Goal: Information Seeking & Learning: Learn about a topic

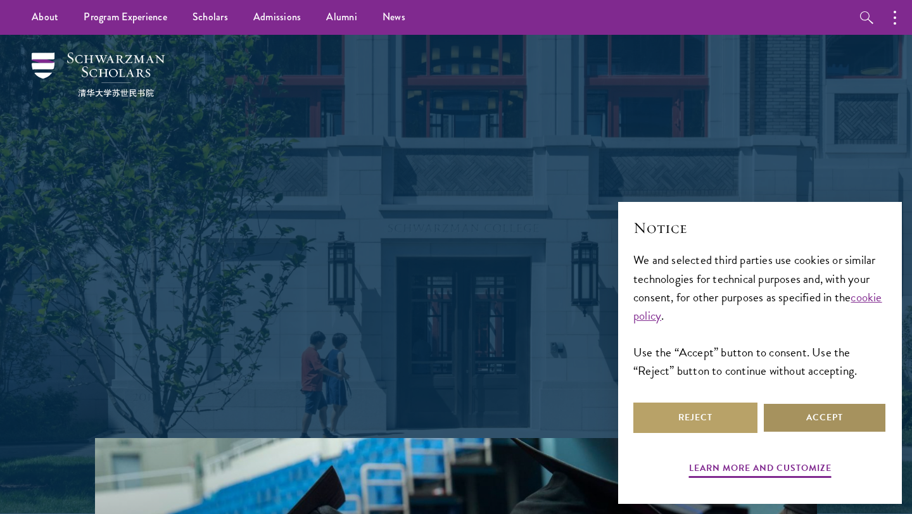
click at [809, 417] on button "Accept" at bounding box center [824, 418] width 124 height 30
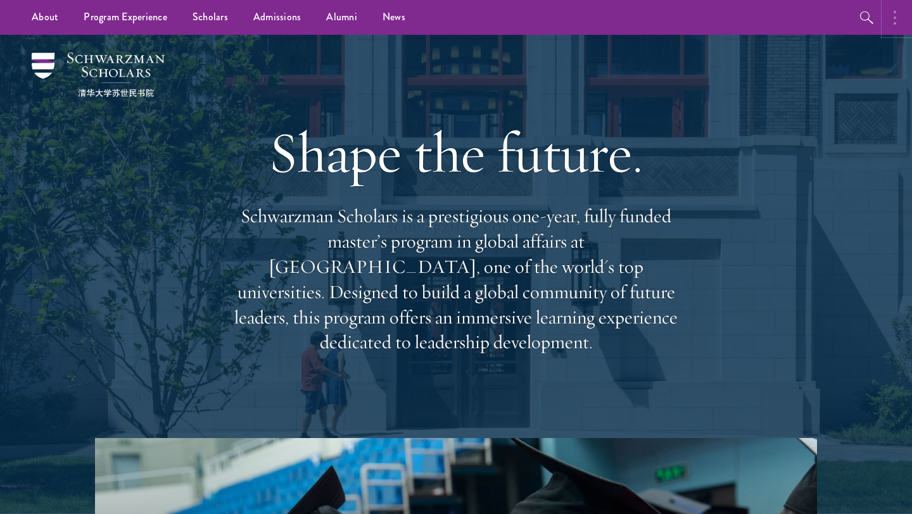
click at [893, 25] on button "button" at bounding box center [898, 17] width 28 height 35
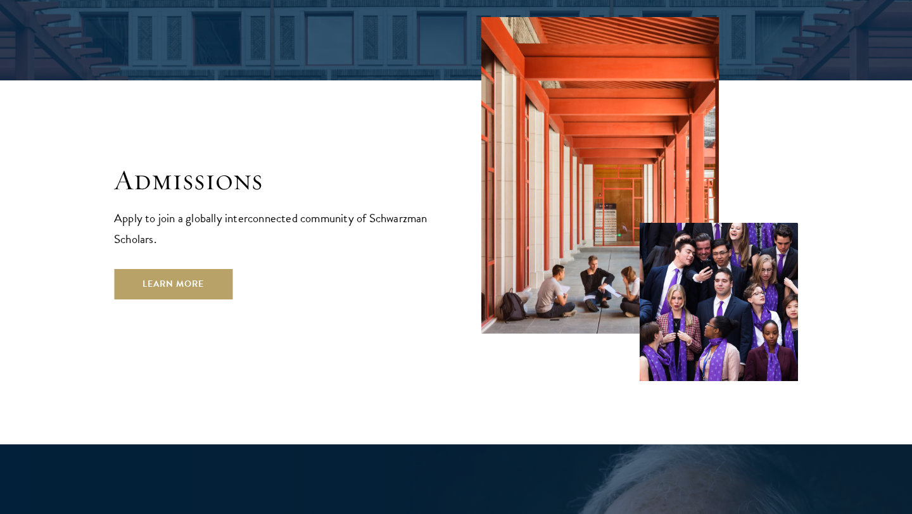
scroll to position [2082, 0]
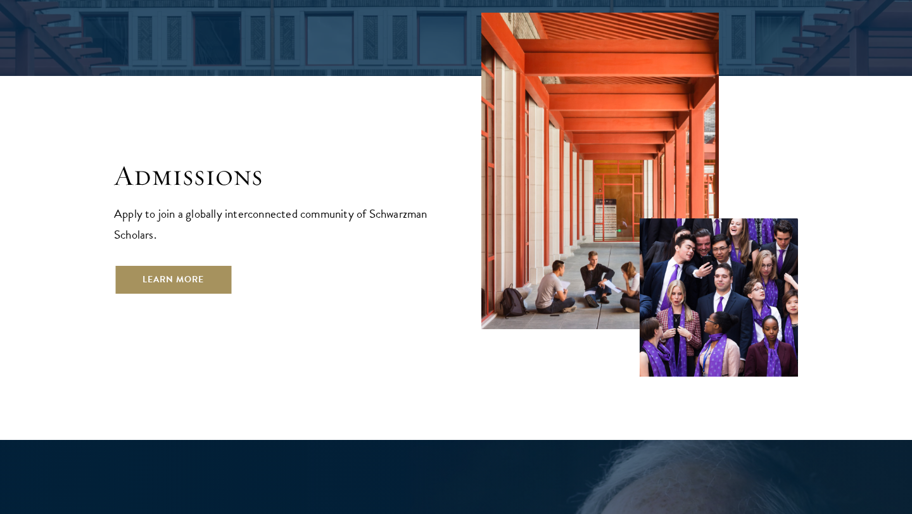
click at [155, 265] on link "Learn More" at bounding box center [173, 280] width 118 height 30
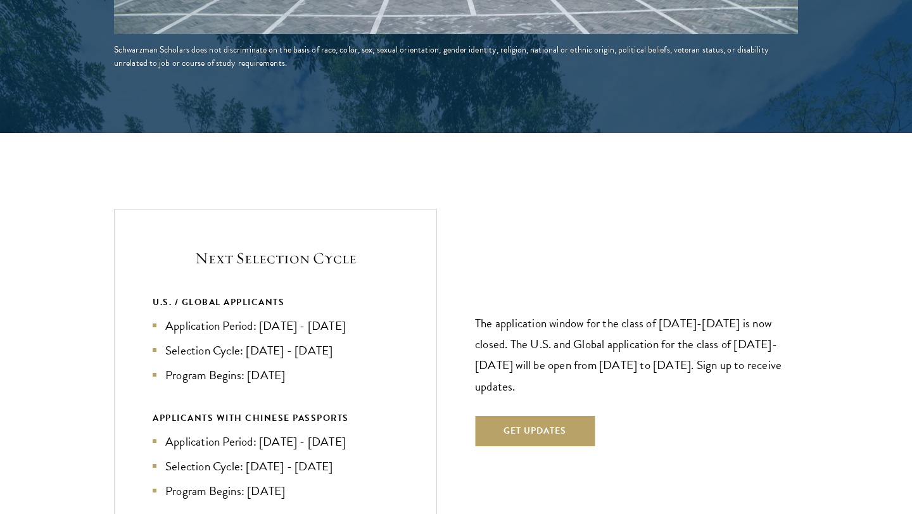
scroll to position [2689, 0]
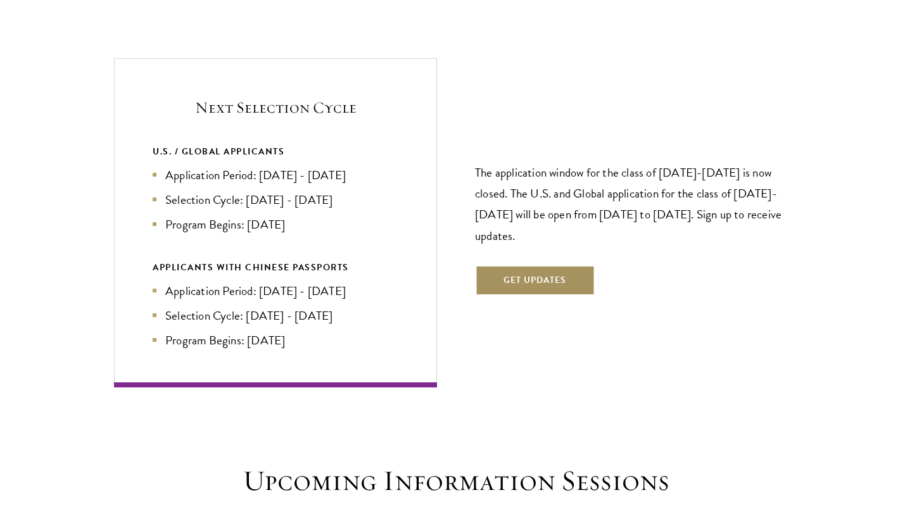
click at [522, 265] on button "Get Updates" at bounding box center [535, 280] width 120 height 30
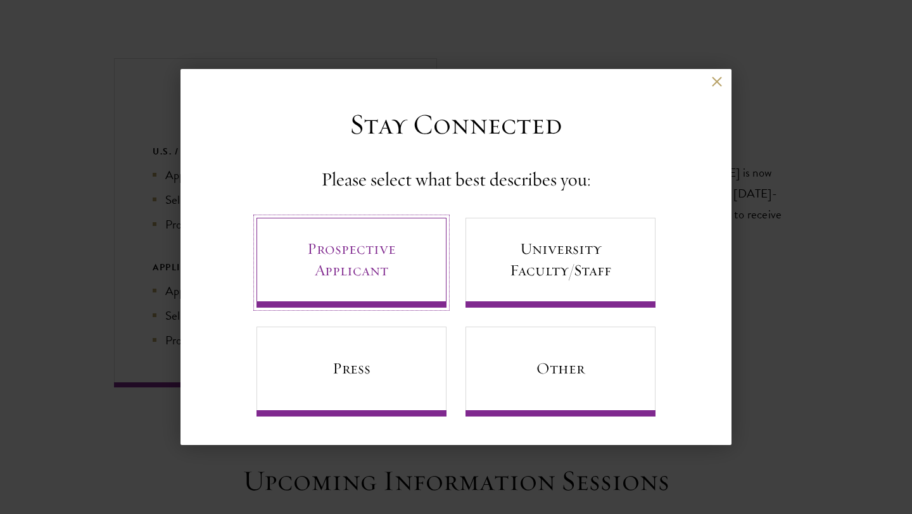
click at [364, 278] on link "Prospective Applicant" at bounding box center [351, 263] width 190 height 90
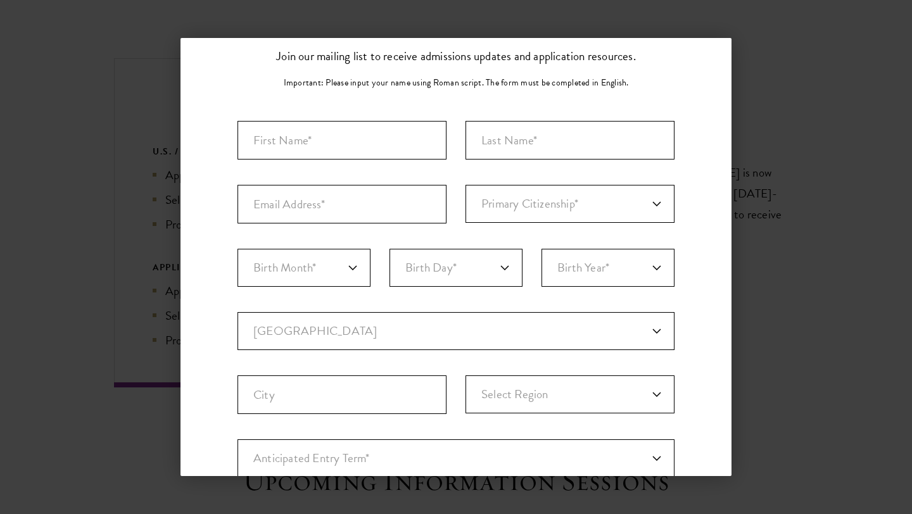
scroll to position [0, 0]
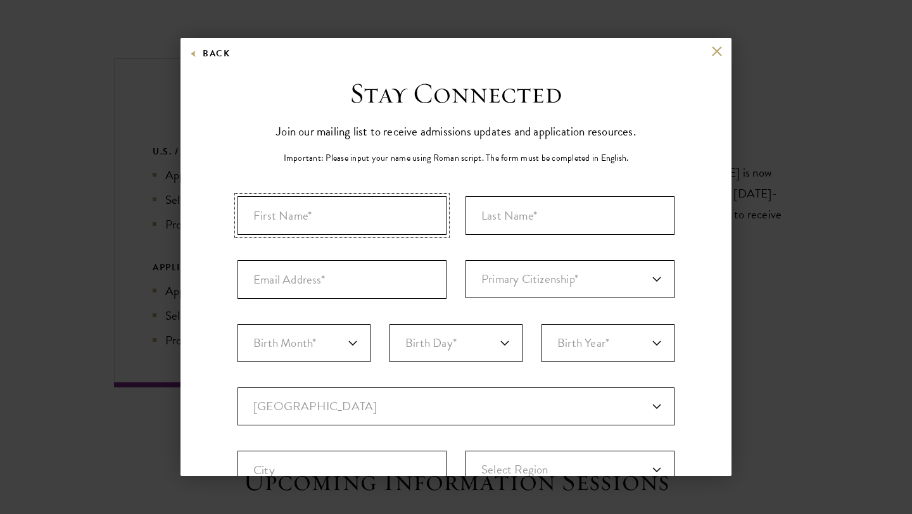
click at [416, 224] on input "First Name*" at bounding box center [341, 215] width 209 height 39
type input "Jacky"
type input "Aung"
type input "h"
type input "jacky.ntraung@gmail.com"
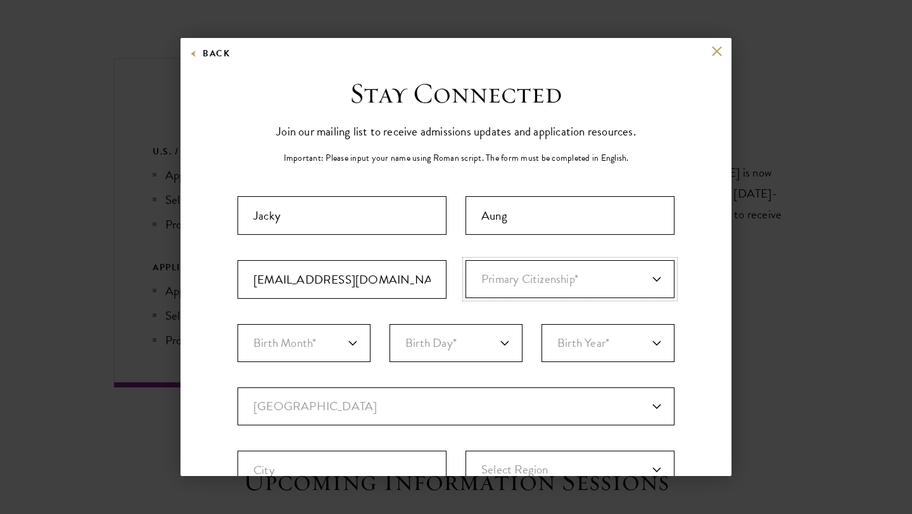
click at [576, 284] on select "Primary Citizenship* Afghanistan Aland Islands Albania Algeria Andorra Angola A…" at bounding box center [569, 279] width 209 height 38
select select "BM"
click at [465, 260] on select "Primary Citizenship* Afghanistan Aland Islands Albania Algeria Andorra Angola A…" at bounding box center [569, 279] width 209 height 38
click at [344, 343] on select "Birth Month* January February March April May June July August September Octobe…" at bounding box center [303, 343] width 133 height 38
select select "11"
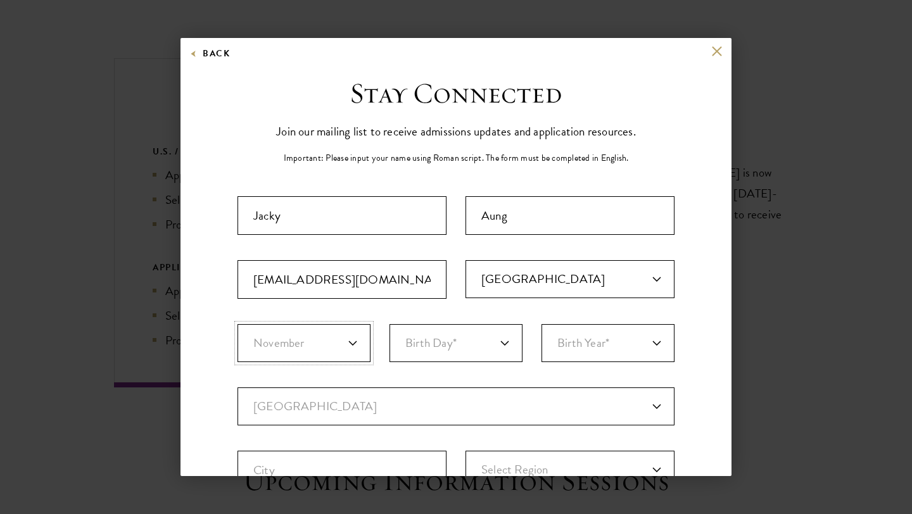
click at [237, 324] on select "Birth Month* January February March April May June July August September Octobe…" at bounding box center [303, 343] width 133 height 38
click at [447, 336] on select "Birth Day* 1 2 3 4 5 6 7 8 9 10 11 12 13 14 15 16 17 18 19 20 21 22 23 24 25 26…" at bounding box center [455, 343] width 133 height 38
select select "18"
click at [389, 324] on select "Birth Day* 1 2 3 4 5 6 7 8 9 10 11 12 13 14 15 16 17 18 19 20 21 22 23 24 25 26…" at bounding box center [455, 343] width 133 height 38
click at [588, 342] on select "Birth Year* 2025 2024 2023 2022 2021 2020 2019 2018 2017 2016 2015 2014 2013 20…" at bounding box center [607, 343] width 133 height 38
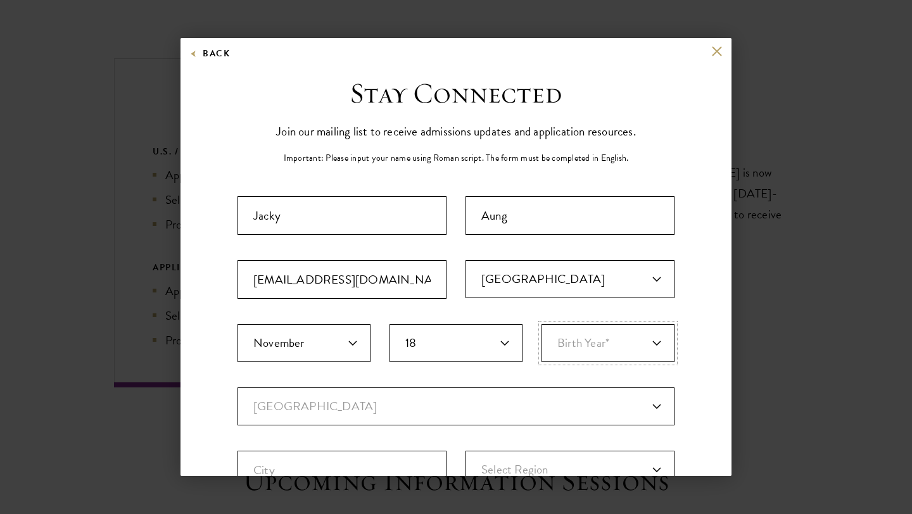
select select "2000"
click at [541, 324] on select "Birth Year* 2025 2024 2023 2022 2021 2020 2019 2018 2017 2016 2015 2014 2013 20…" at bounding box center [607, 343] width 133 height 38
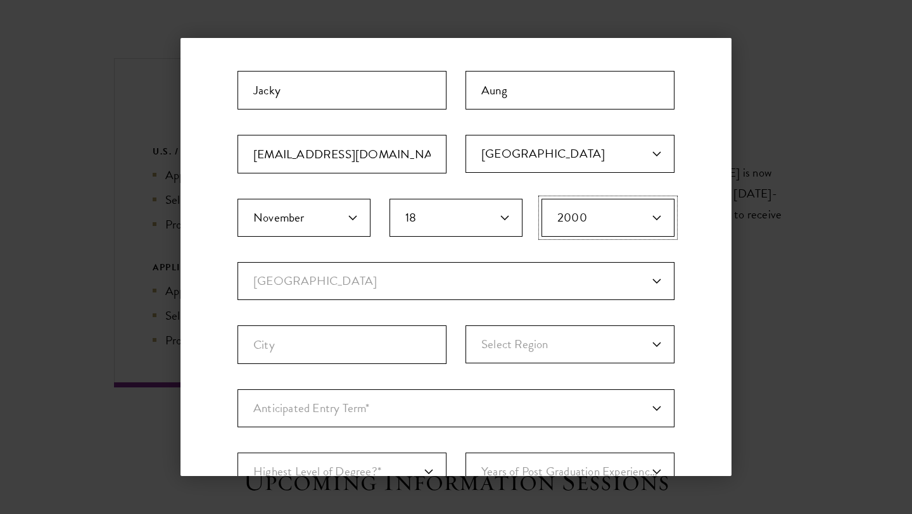
scroll to position [137, 0]
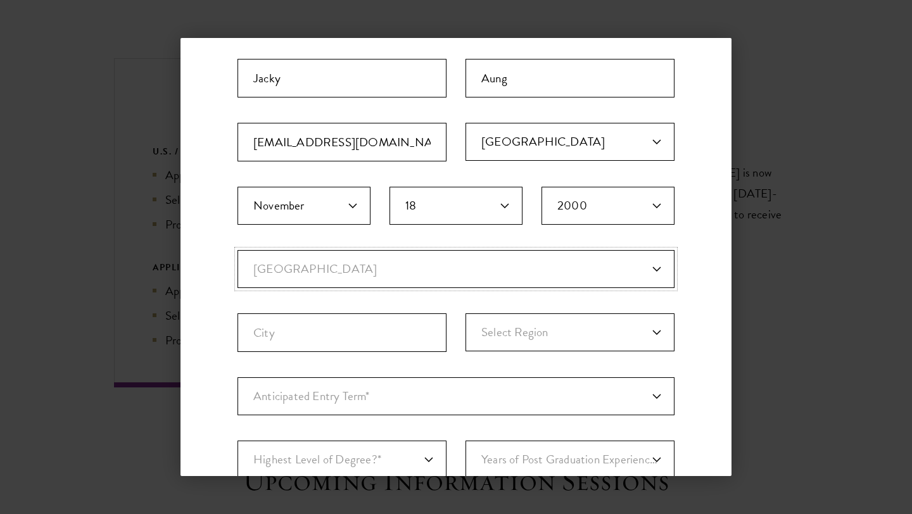
click at [429, 262] on select "Current Country Afghanistan Aland Islands Albania Algeria Andorra Angola Anguil…" at bounding box center [455, 269] width 437 height 38
select select "TH"
click at [237, 250] on select "Current Country Afghanistan Aland Islands Albania Algeria Andorra Angola Anguil…" at bounding box center [455, 269] width 437 height 38
select select
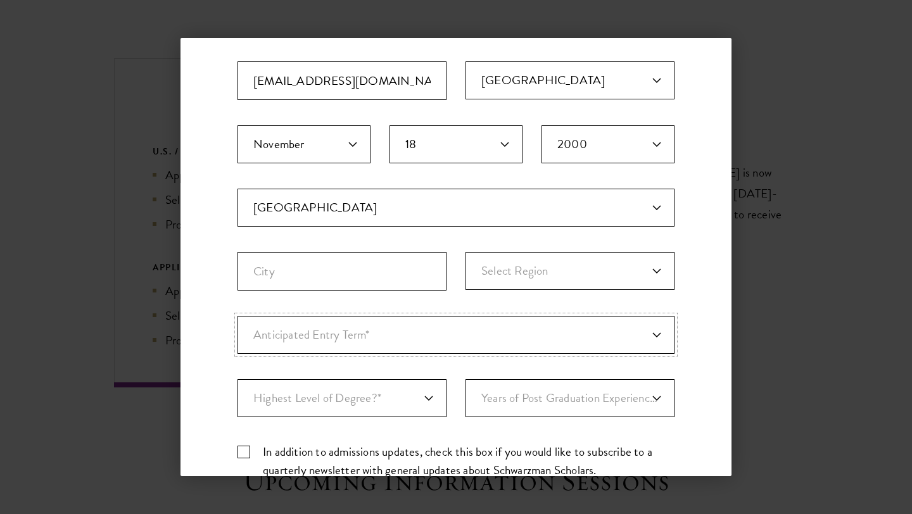
click at [443, 332] on select "Anticipated Entry Term* August 2026 (Application opens April 2025) Just Explori…" at bounding box center [455, 335] width 437 height 38
select select "a6790467-ebe7-4045-a56a-66c1cae98076"
click at [237, 316] on select "Anticipated Entry Term* August 2026 (Application opens April 2025) Just Explori…" at bounding box center [455, 335] width 437 height 38
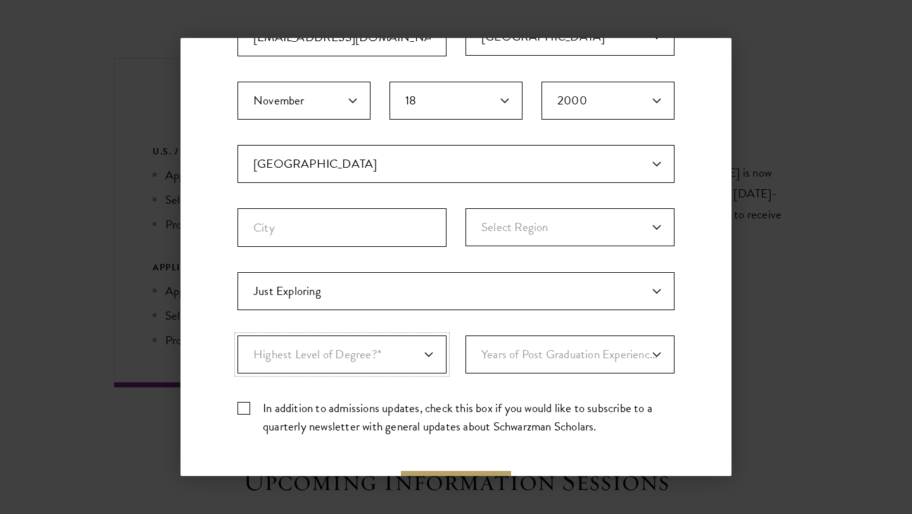
click at [424, 359] on select "Highest Level of Degree?* PHD Bachelor's Master's Current Undergraduate Student" at bounding box center [341, 355] width 209 height 38
select select "009547fe-3364-4351-8e81-63abea734008"
click at [237, 336] on select "Highest Level of Degree?* PHD Bachelor's Master's Current Undergraduate Student" at bounding box center [341, 355] width 209 height 38
click at [527, 373] on select "Years of Post Graduation Experience?* 1 2 3 4 5 6 7 8 9 10" at bounding box center [569, 355] width 209 height 38
select select "1"
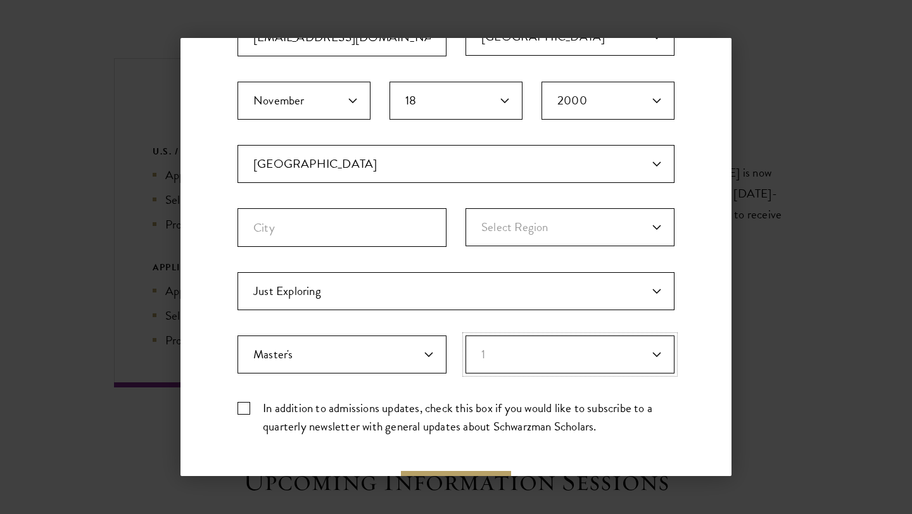
click at [465, 336] on select "Years of Post Graduation Experience?* 1 2 3 4 5 6 7 8 9 10" at bounding box center [569, 355] width 209 height 38
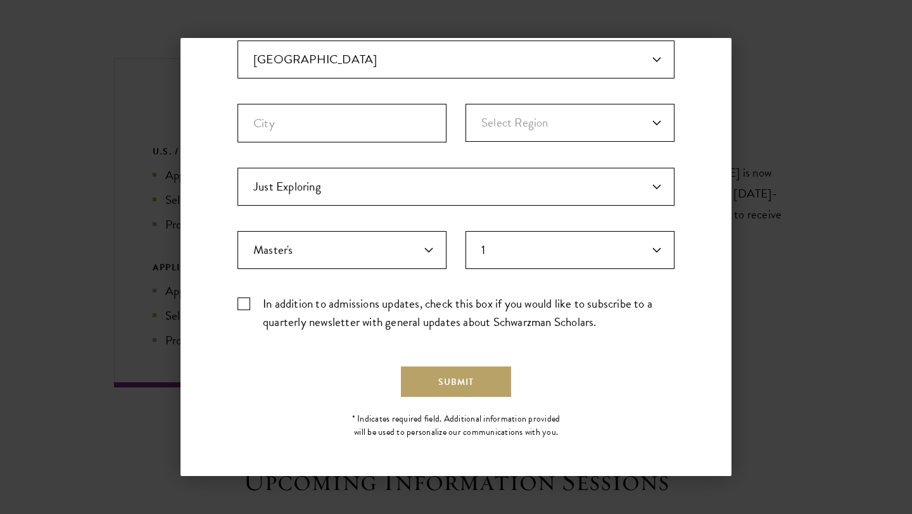
click at [430, 317] on label "In addition to admissions updates, check this box if you would like to subscrib…" at bounding box center [455, 312] width 437 height 37
click at [430, 303] on input "In addition to admissions updates, check this box if you would like to subscrib…" at bounding box center [455, 298] width 437 height 8
checkbox input "true"
click at [455, 380] on button "Submit" at bounding box center [456, 382] width 110 height 30
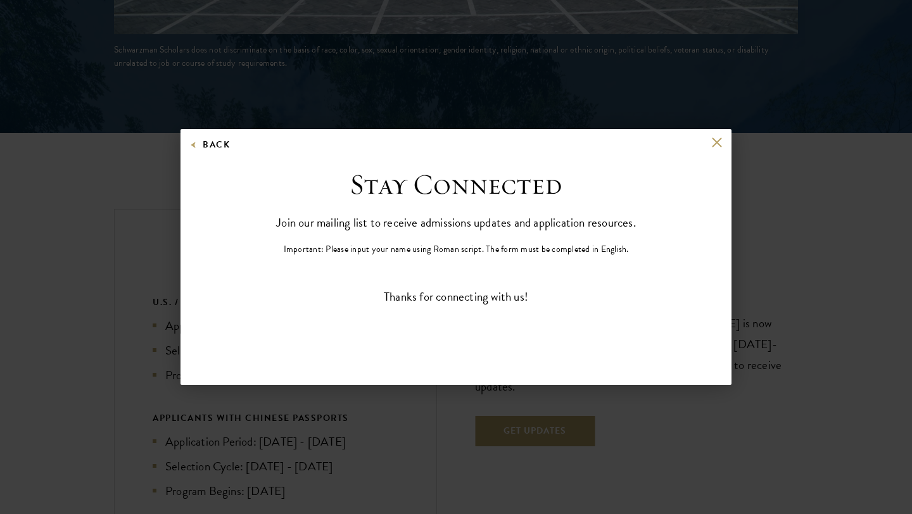
scroll to position [0, 0]
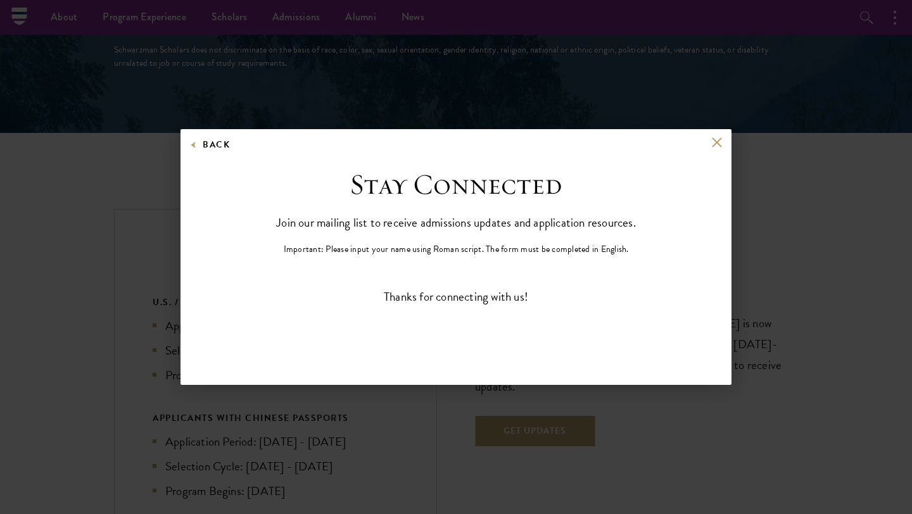
click at [715, 148] on div "Back" at bounding box center [455, 152] width 551 height 30
click at [715, 141] on button at bounding box center [716, 142] width 11 height 11
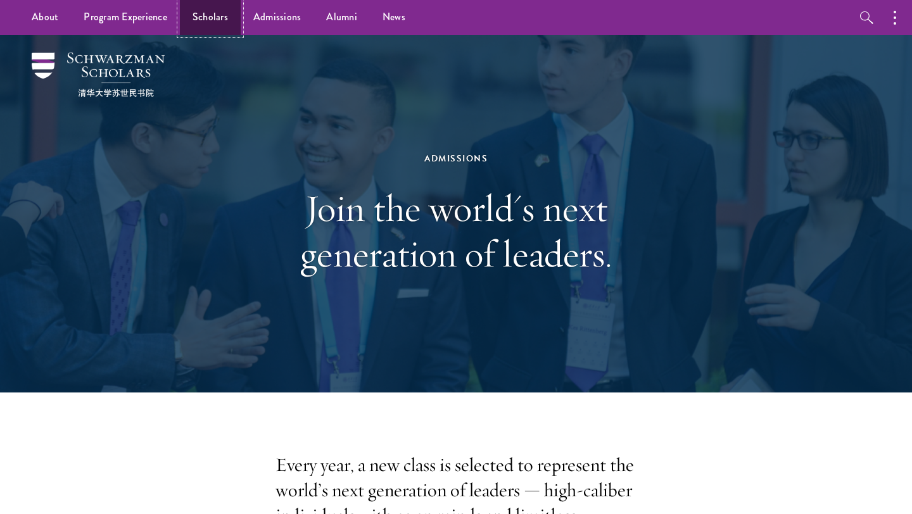
click at [211, 22] on link "Scholars" at bounding box center [210, 17] width 61 height 35
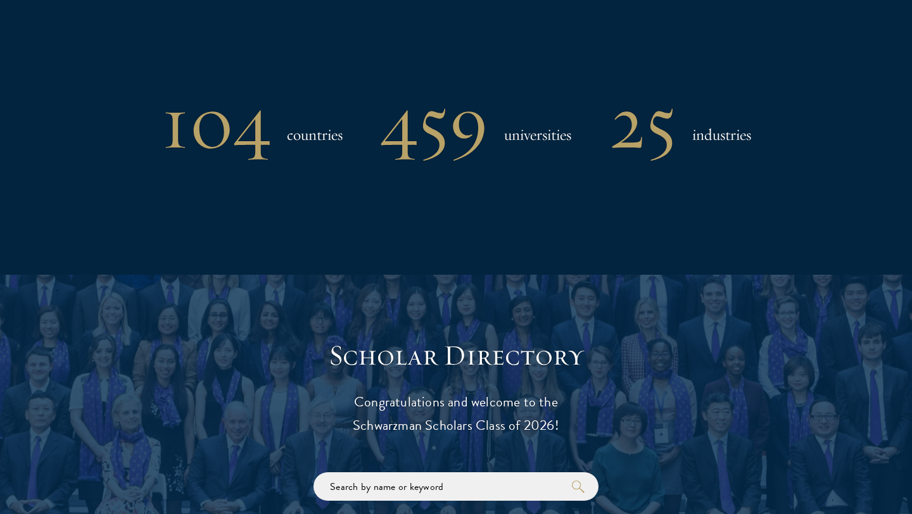
scroll to position [1516, 0]
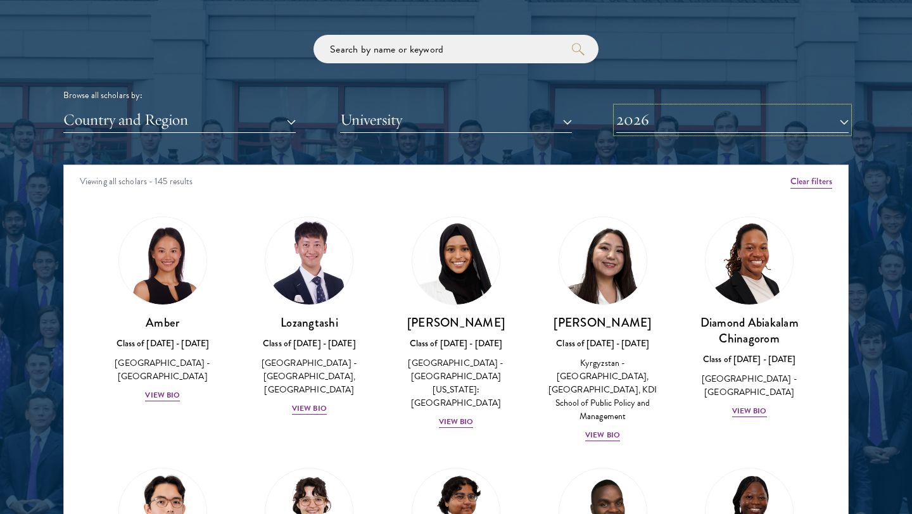
click at [660, 121] on button "2026" at bounding box center [732, 120] width 232 height 26
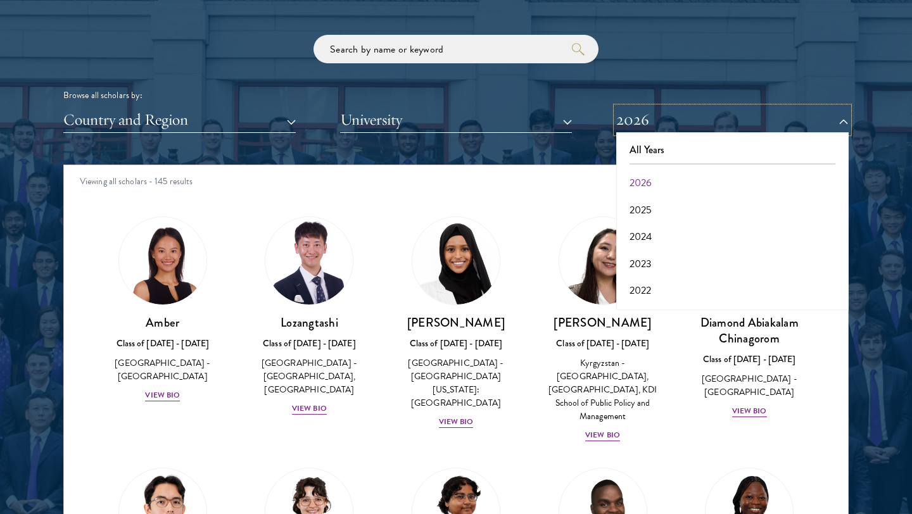
click at [660, 121] on button "2026" at bounding box center [732, 120] width 232 height 26
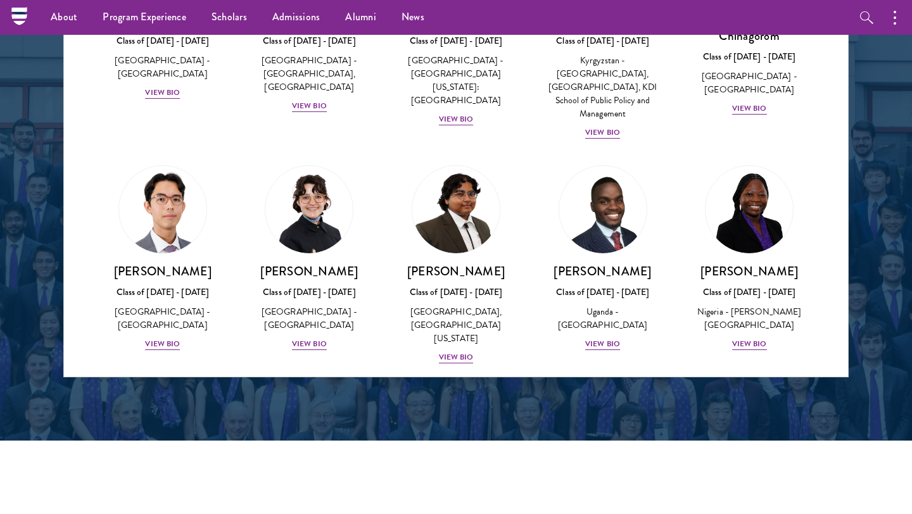
scroll to position [1636, 0]
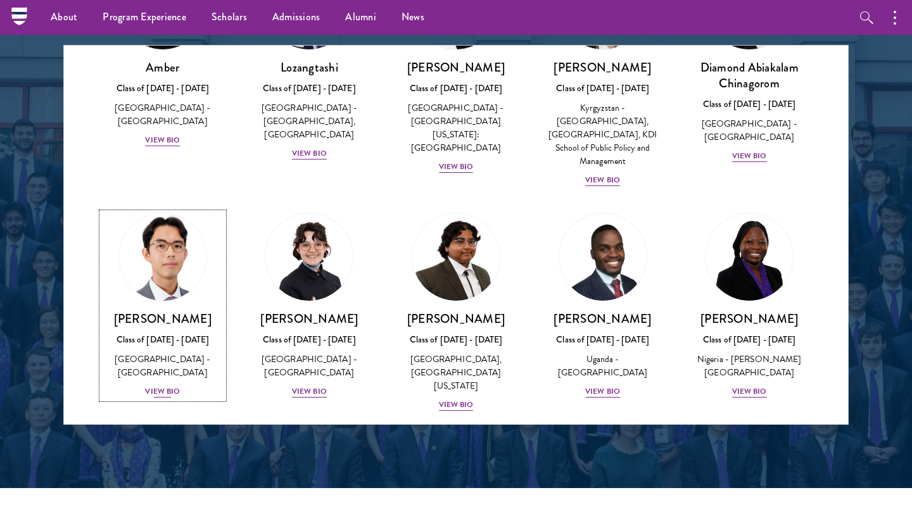
click at [167, 386] on div "View Bio" at bounding box center [162, 392] width 35 height 12
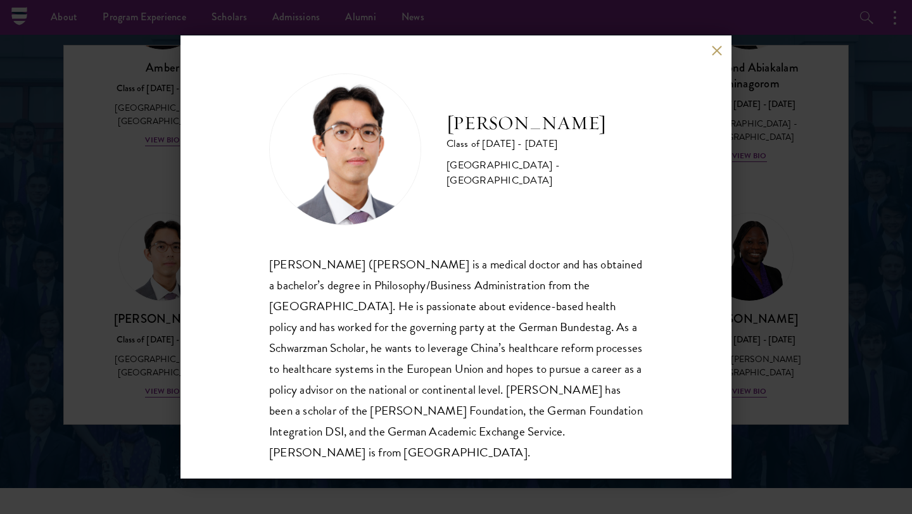
scroll to position [1, 0]
click at [112, 324] on div "[PERSON_NAME] Class of [DATE] - [DATE] [GEOGRAPHIC_DATA] - [GEOGRAPHIC_DATA] [P…" at bounding box center [456, 257] width 912 height 514
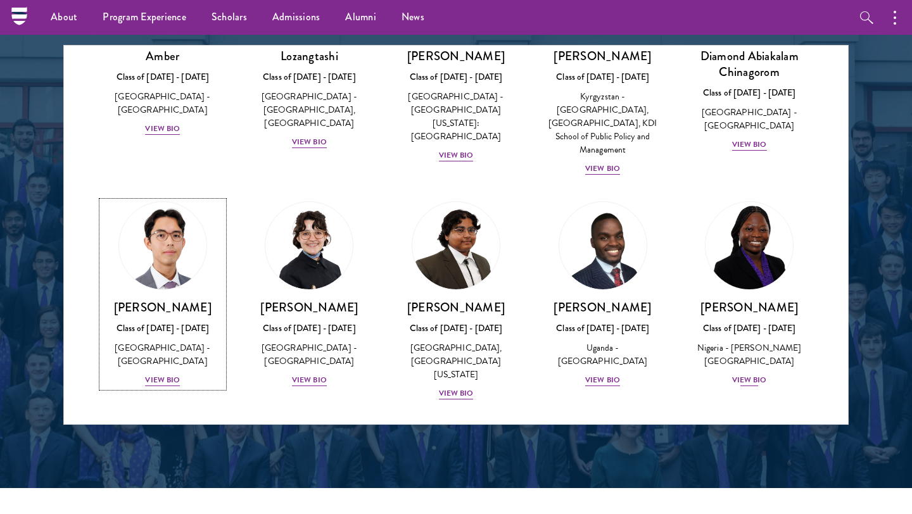
scroll to position [154, 0]
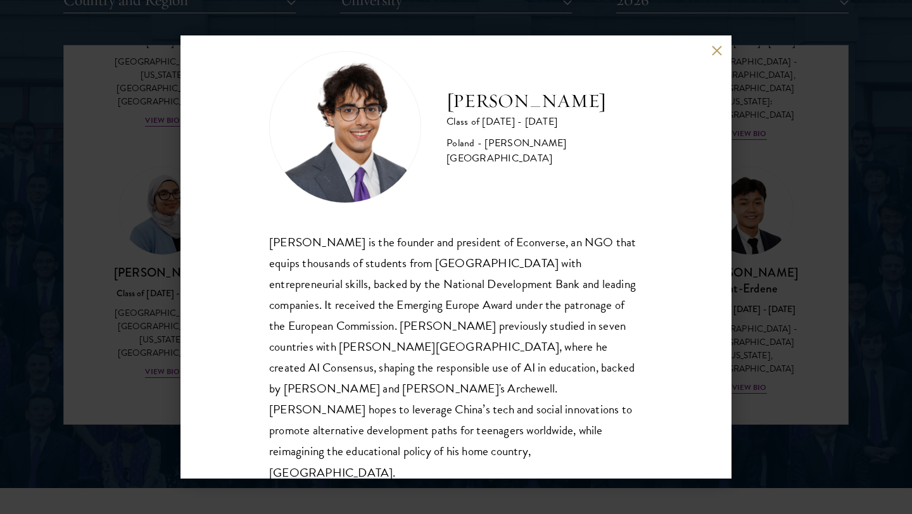
scroll to position [1642, 0]
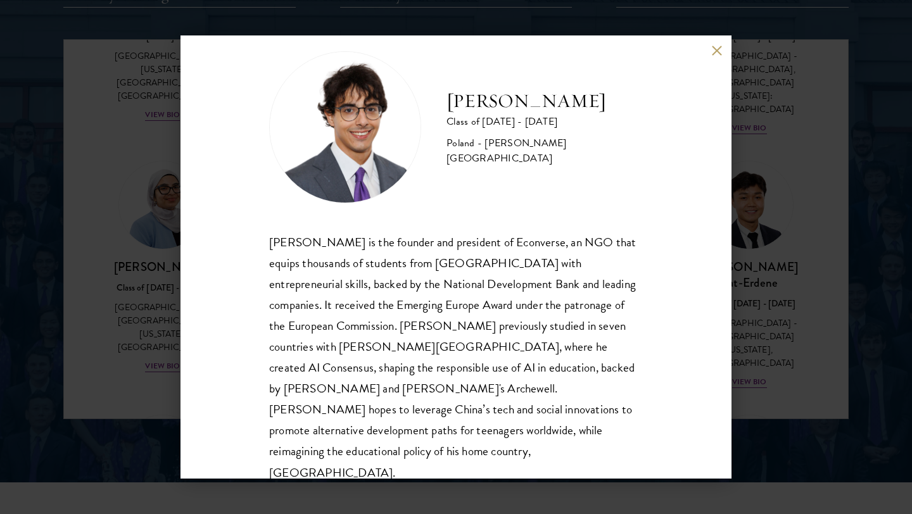
click at [774, 379] on div "[PERSON_NAME] Class of [DATE] - [DATE] [GEOGRAPHIC_DATA] - [PERSON_NAME][GEOGRA…" at bounding box center [456, 257] width 912 height 514
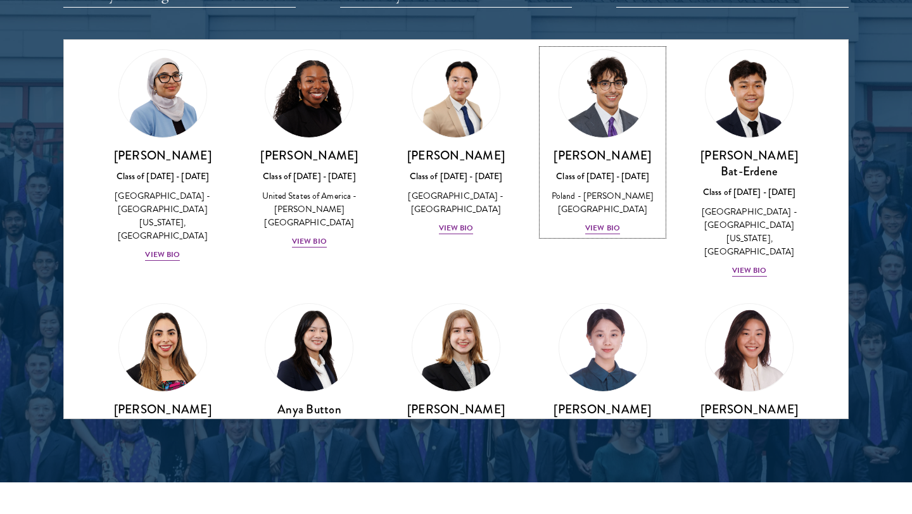
scroll to position [827, 0]
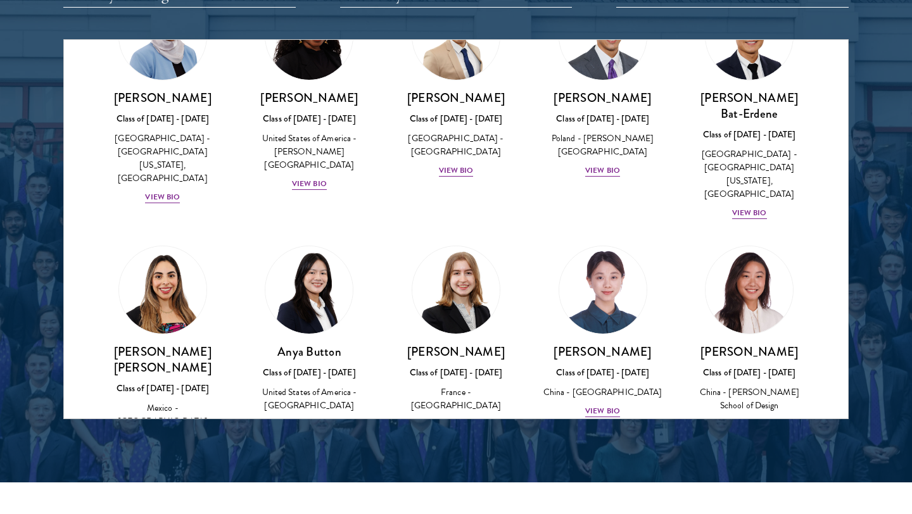
click at [857, 324] on div at bounding box center [456, 97] width 912 height 771
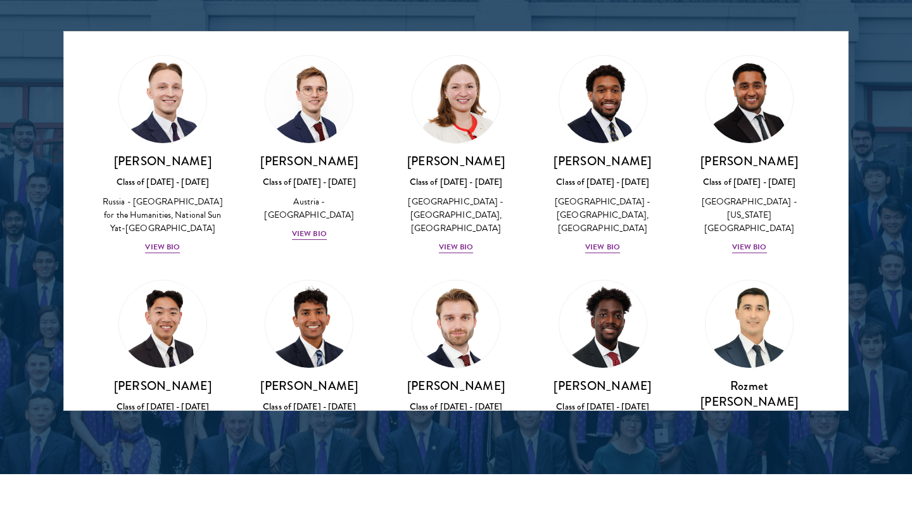
scroll to position [5598, 0]
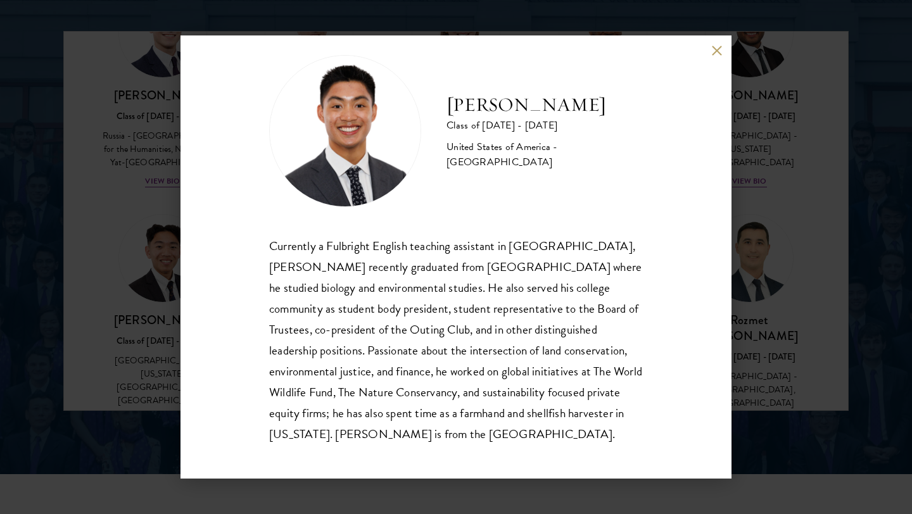
scroll to position [22, 0]
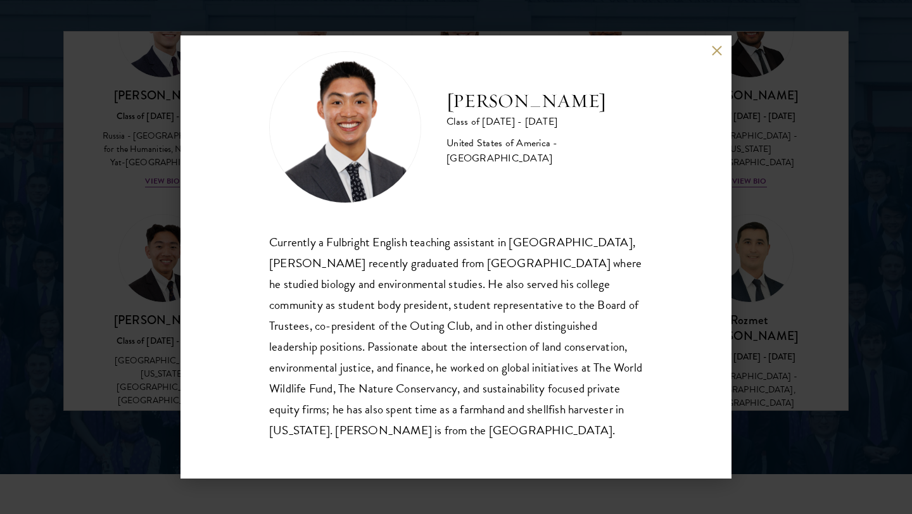
click at [768, 268] on div "[PERSON_NAME] Class of [DATE] - [DATE] [GEOGRAPHIC_DATA] - [GEOGRAPHIC_DATA] Cu…" at bounding box center [456, 257] width 912 height 514
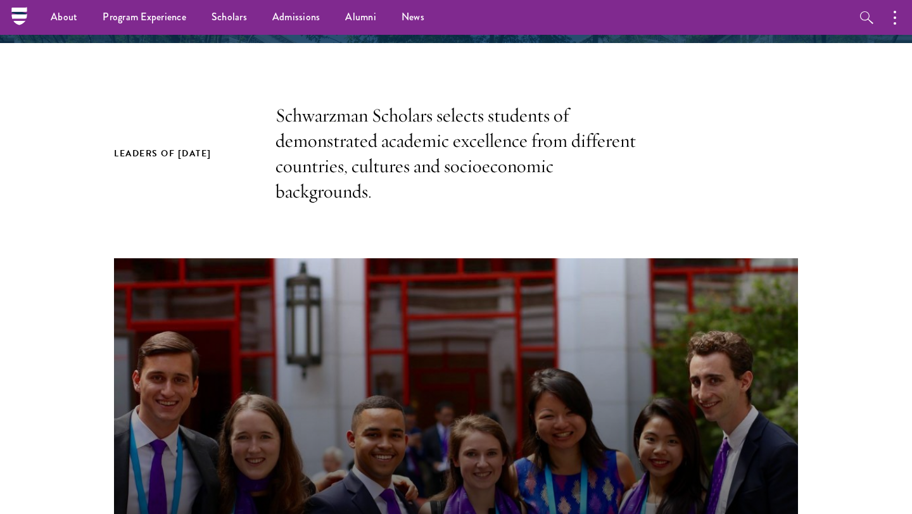
scroll to position [1356, 0]
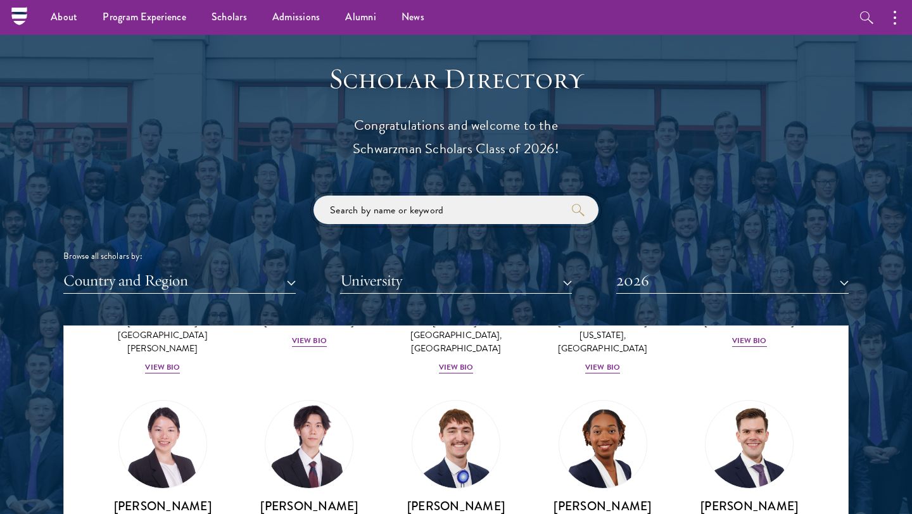
click at [496, 216] on input "search" at bounding box center [455, 210] width 285 height 28
type input "[GEOGRAPHIC_DATA]"
click button "submit" at bounding box center [0, 0] width 0 height 0
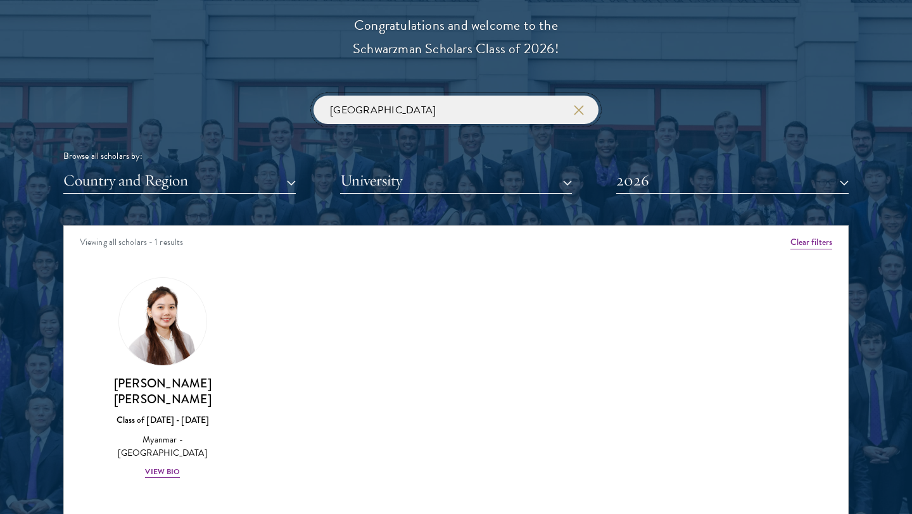
scroll to position [1553, 0]
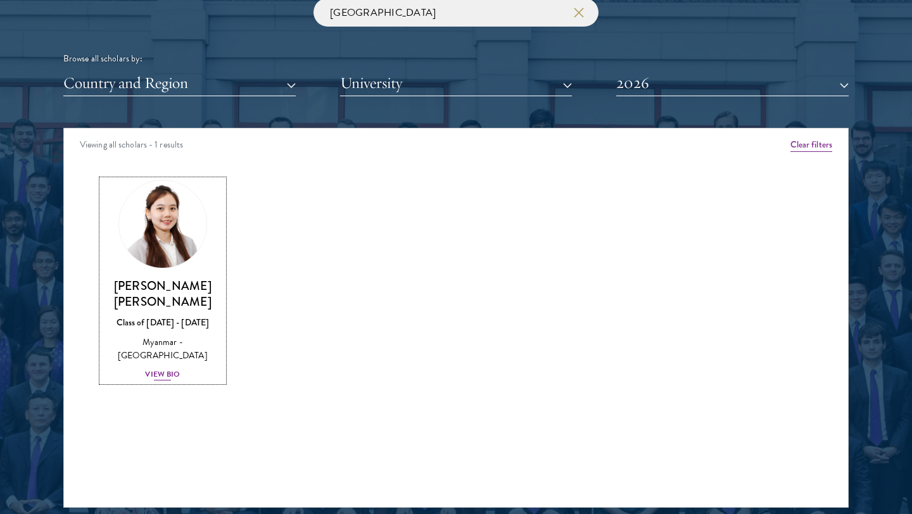
click at [161, 369] on div "View Bio" at bounding box center [162, 375] width 35 height 12
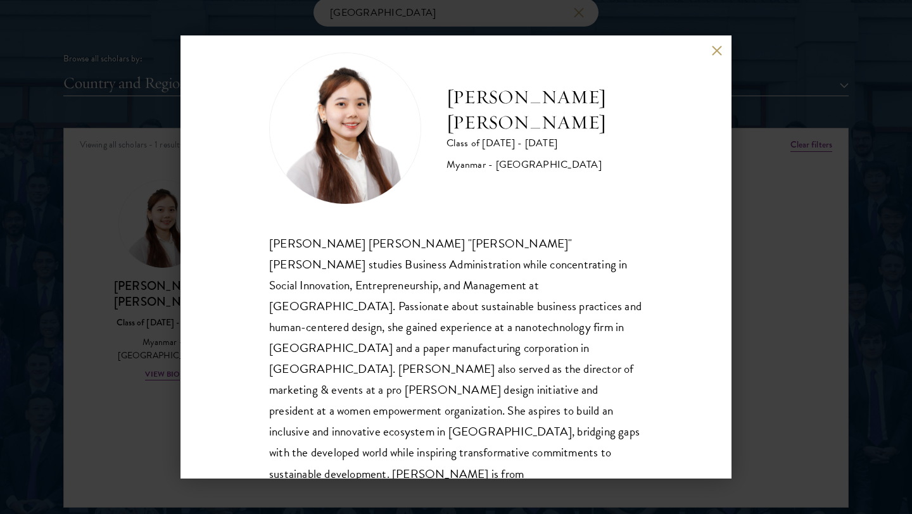
scroll to position [22, 0]
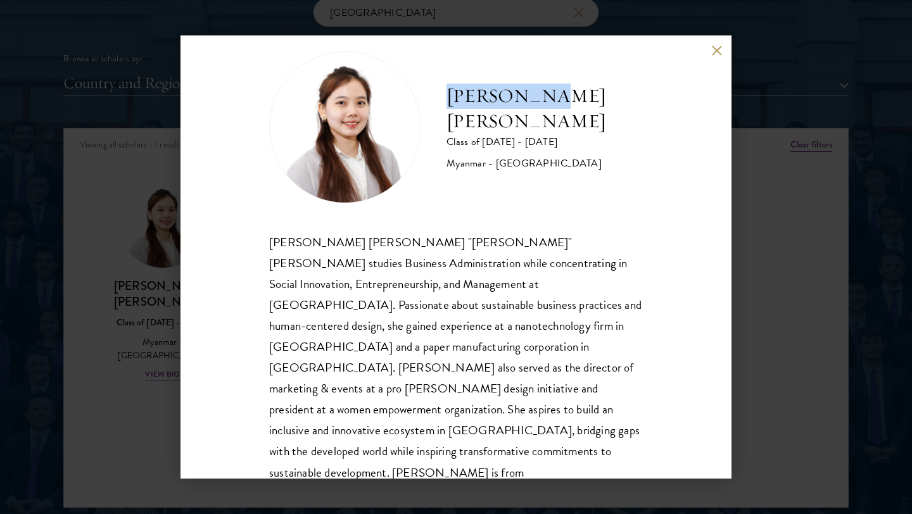
drag, startPoint x: 444, startPoint y: 108, endPoint x: 553, endPoint y: 108, distance: 108.9
click at [553, 108] on div "[PERSON_NAME] [PERSON_NAME] Class of [DATE] - [DATE] [GEOGRAPHIC_DATA] - [GEOGR…" at bounding box center [456, 127] width 374 height 152
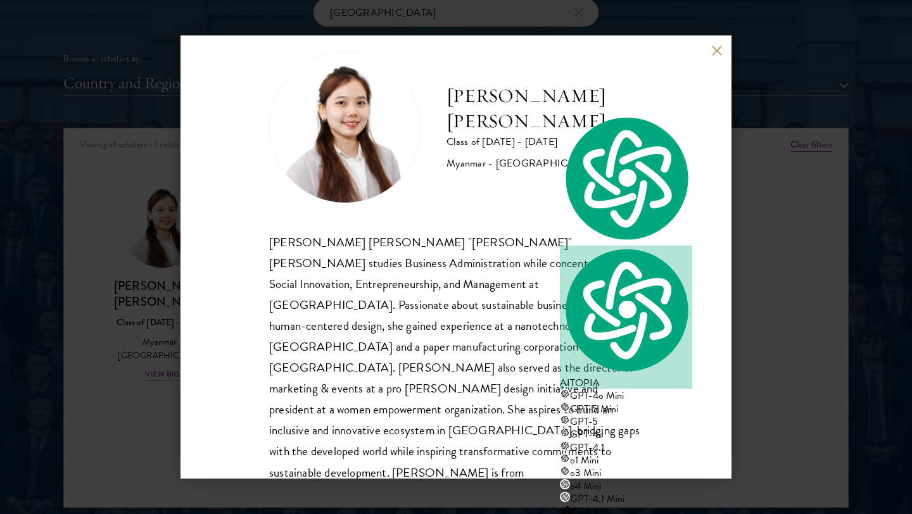
click at [465, 336] on div "[PERSON_NAME] [PERSON_NAME] "[PERSON_NAME]" [PERSON_NAME] studies Business Admi…" at bounding box center [456, 368] width 374 height 272
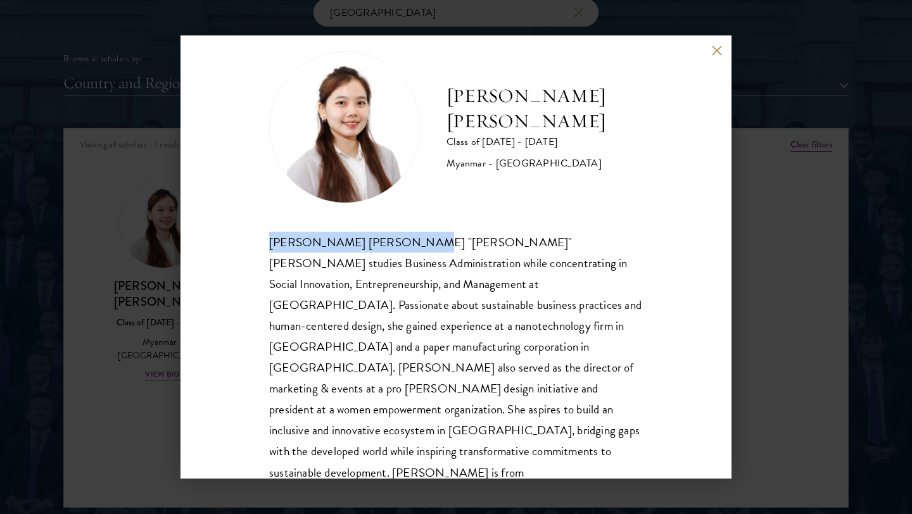
drag, startPoint x: 272, startPoint y: 243, endPoint x: 405, endPoint y: 245, distance: 133.6
click at [405, 245] on div "[PERSON_NAME] [PERSON_NAME] "[PERSON_NAME]" [PERSON_NAME] studies Business Admi…" at bounding box center [456, 368] width 374 height 272
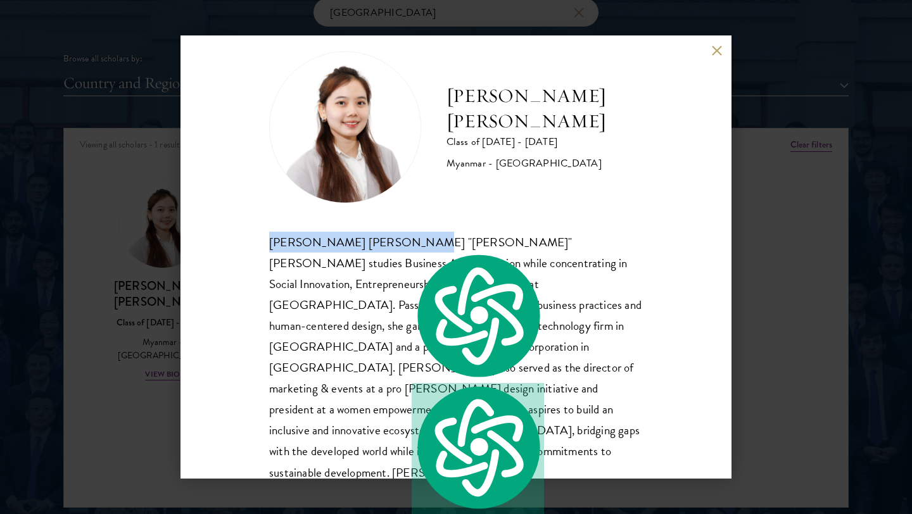
copy div "[PERSON_NAME] [PERSON_NAME] "[PERSON_NAME]" [PERSON_NAME]"
click at [709, 49] on div "[PERSON_NAME] [PERSON_NAME] Class of [DATE] - [DATE] [GEOGRAPHIC_DATA] - [GEOGR…" at bounding box center [455, 256] width 551 height 443
click at [720, 49] on button at bounding box center [716, 50] width 11 height 11
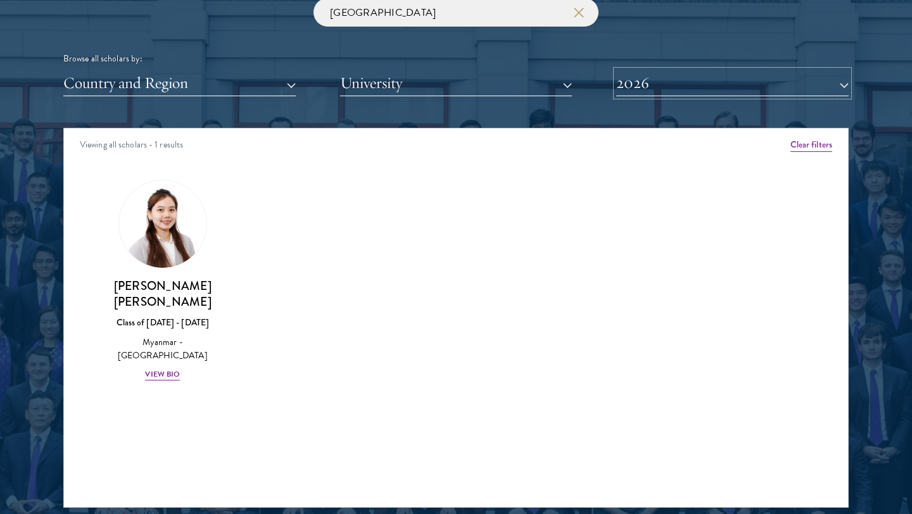
click at [704, 75] on button "2026" at bounding box center [732, 83] width 232 height 26
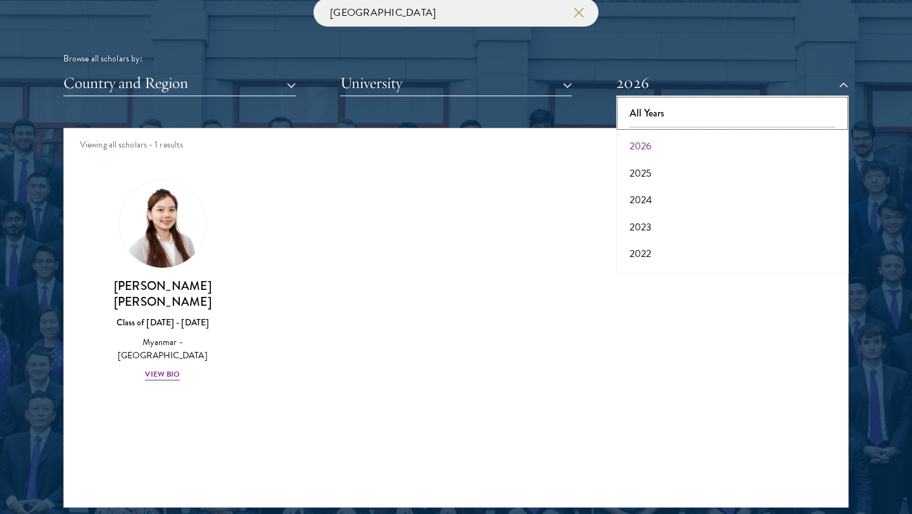
click at [669, 117] on button "All Years" at bounding box center [732, 113] width 225 height 27
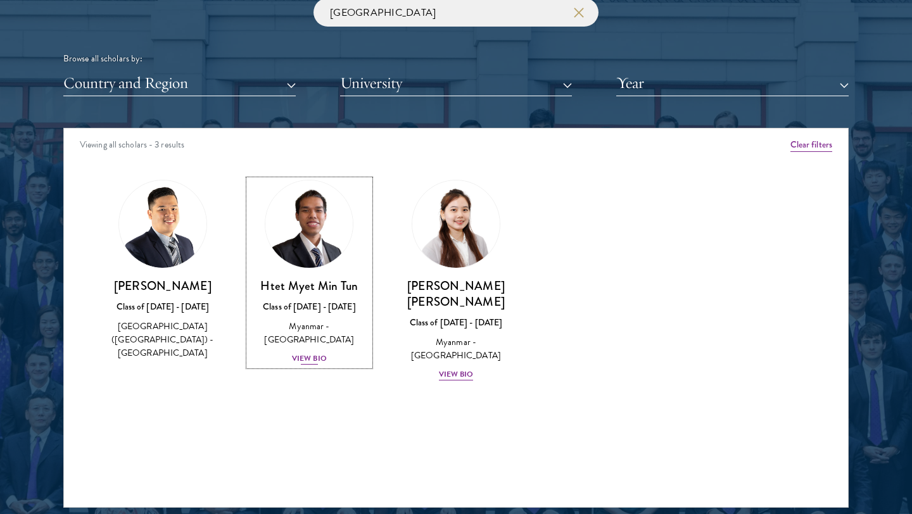
click at [340, 250] on img at bounding box center [309, 224] width 96 height 96
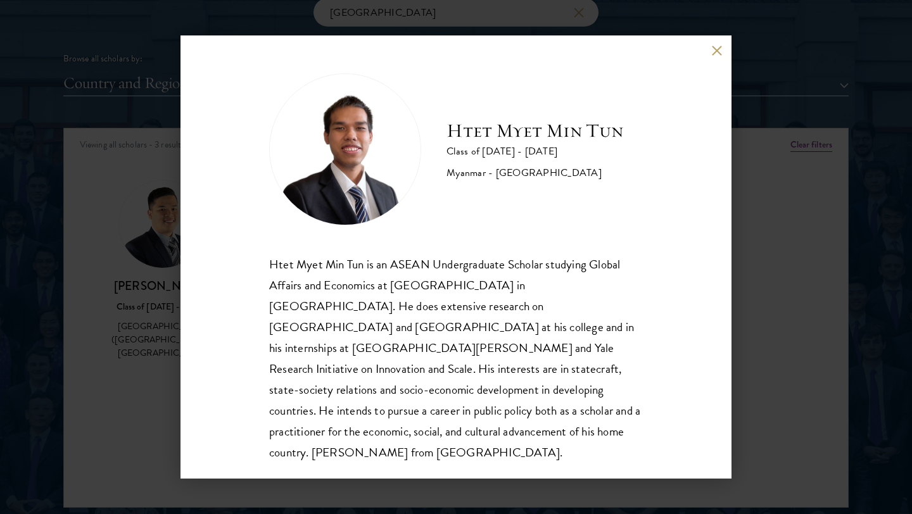
scroll to position [1, 0]
click at [738, 294] on div "Htet Myet Min Tun Class of [DATE] - [DATE] [GEOGRAPHIC_DATA] - [GEOGRAPHIC_DATA…" at bounding box center [456, 257] width 912 height 514
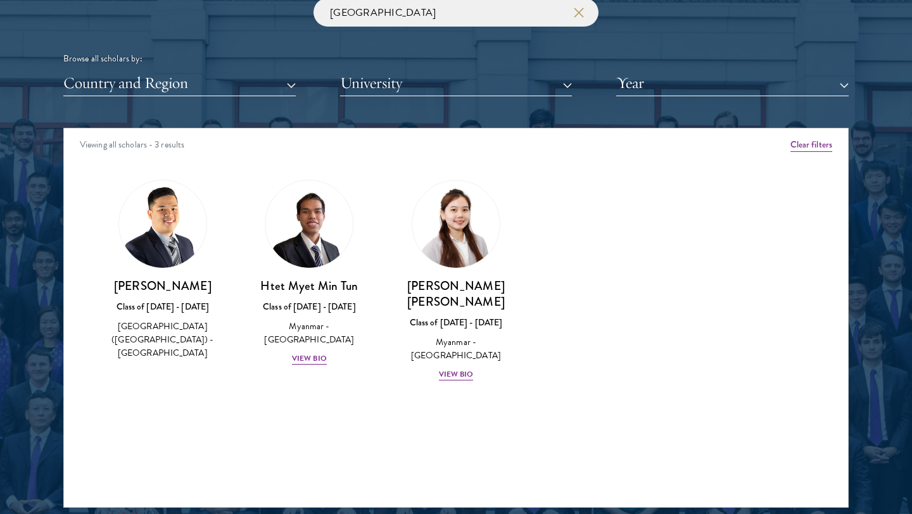
click at [153, 241] on img at bounding box center [162, 223] width 87 height 87
click at [168, 289] on h3 "[PERSON_NAME]" at bounding box center [163, 286] width 122 height 16
click at [158, 339] on div "[GEOGRAPHIC_DATA] ([GEOGRAPHIC_DATA]) - [GEOGRAPHIC_DATA]" at bounding box center [163, 340] width 122 height 40
click at [169, 345] on div "[GEOGRAPHIC_DATA] ([GEOGRAPHIC_DATA]) - [GEOGRAPHIC_DATA]" at bounding box center [163, 340] width 122 height 40
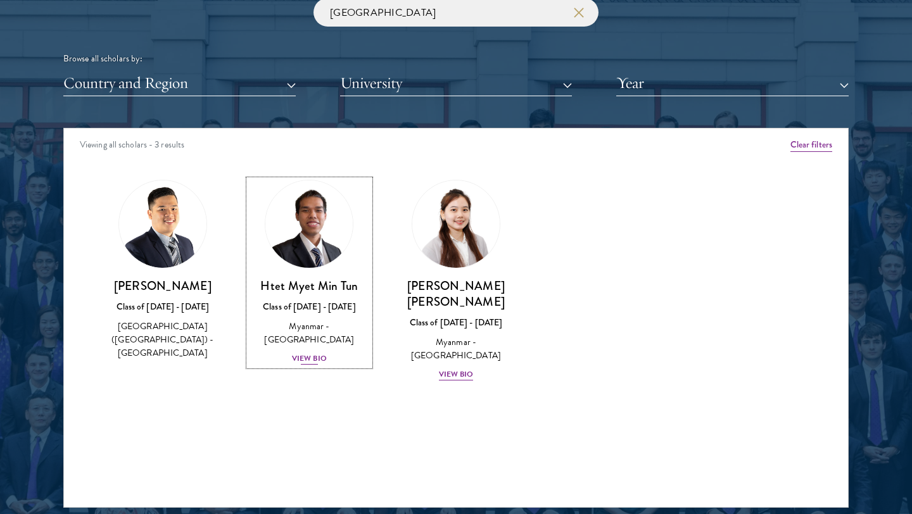
click at [300, 353] on div "View Bio" at bounding box center [309, 359] width 35 height 12
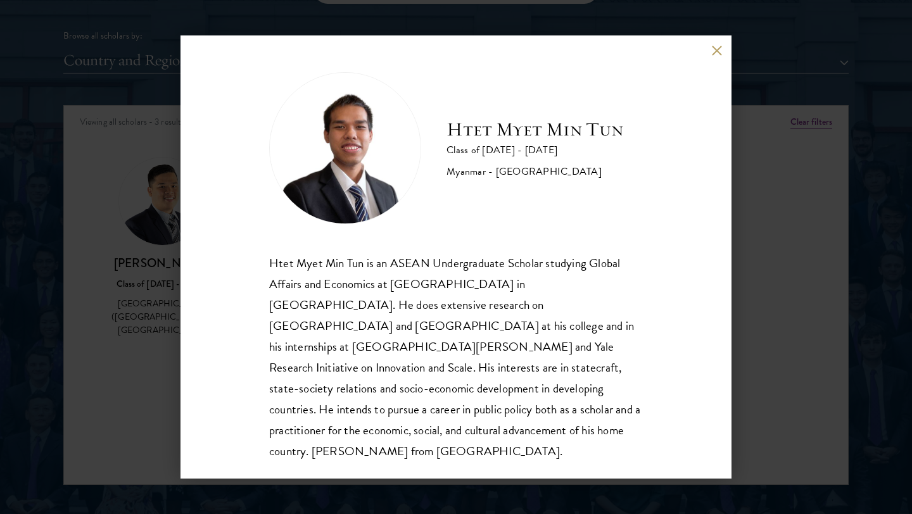
scroll to position [1577, 0]
click at [75, 327] on div "Htet Myet Min Tun Class of [DATE] - [DATE] [GEOGRAPHIC_DATA] - [GEOGRAPHIC_DATA…" at bounding box center [456, 257] width 912 height 514
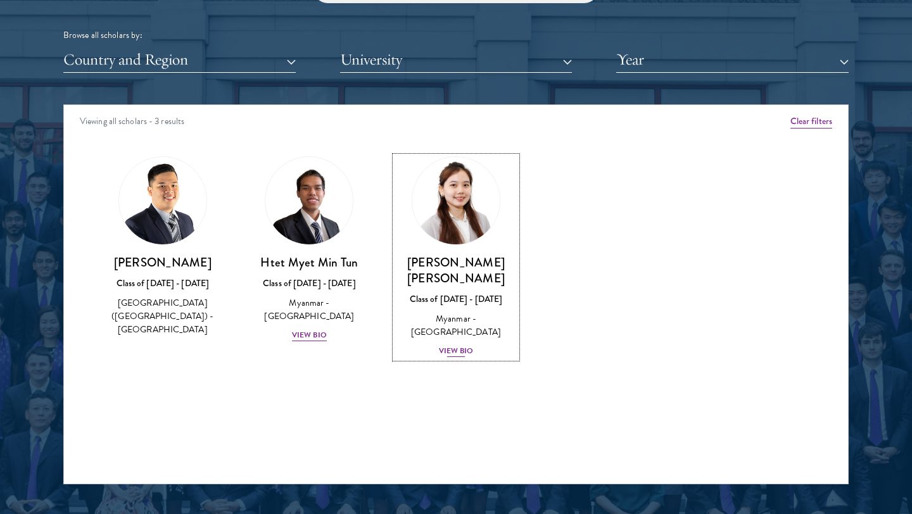
click at [449, 345] on div "View Bio" at bounding box center [456, 351] width 35 height 12
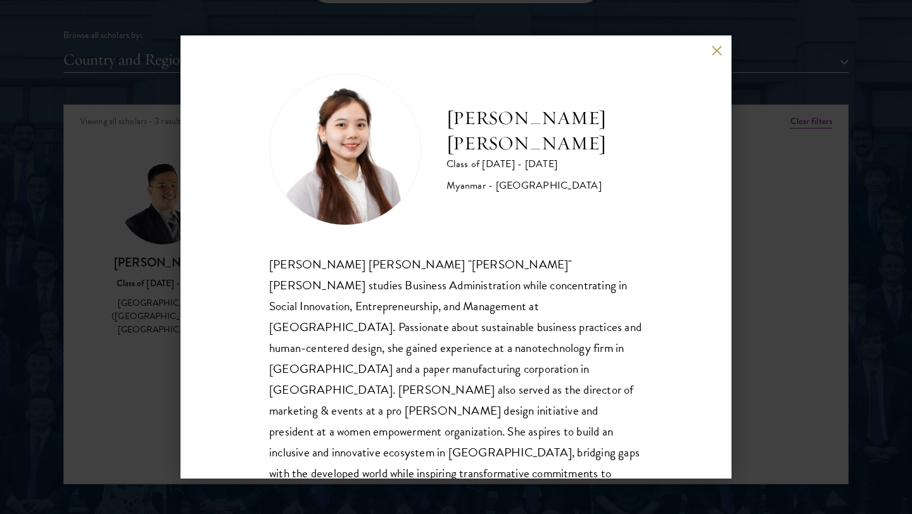
click at [81, 390] on div "[PERSON_NAME] [PERSON_NAME] Class of [DATE] - [DATE] [GEOGRAPHIC_DATA] - [GEOGR…" at bounding box center [456, 257] width 912 height 514
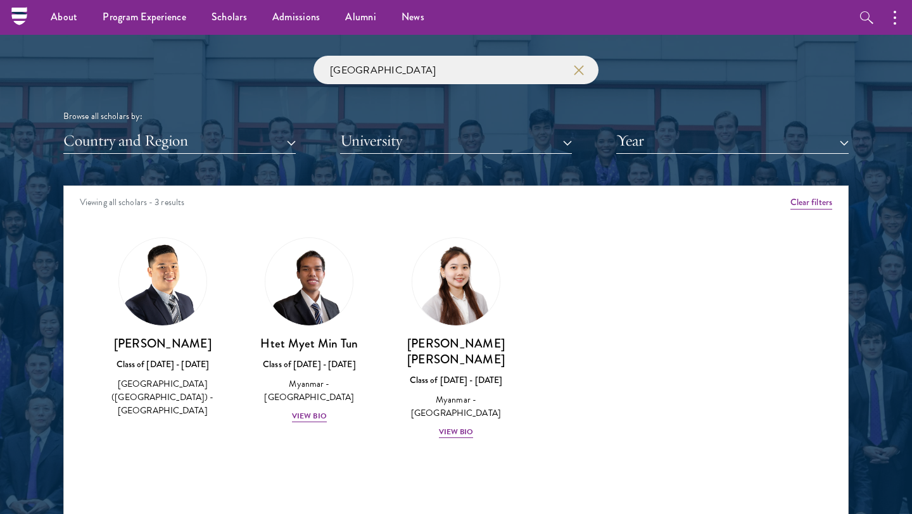
scroll to position [1485, 0]
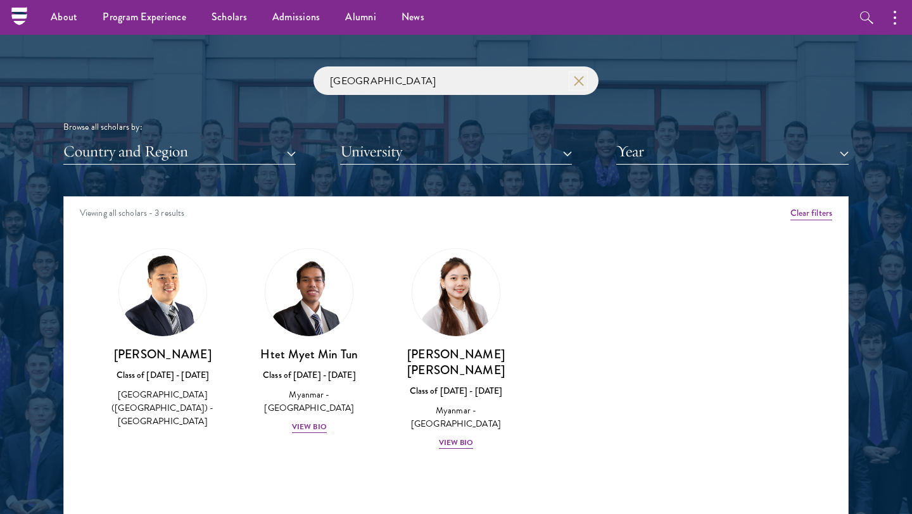
click at [578, 84] on icon "button" at bounding box center [579, 81] width 10 height 10
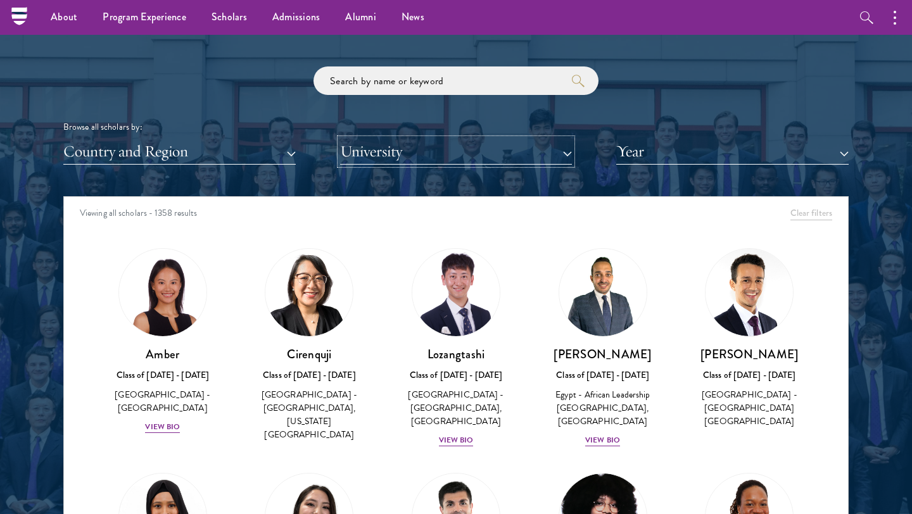
click at [541, 156] on button "University" at bounding box center [456, 152] width 232 height 26
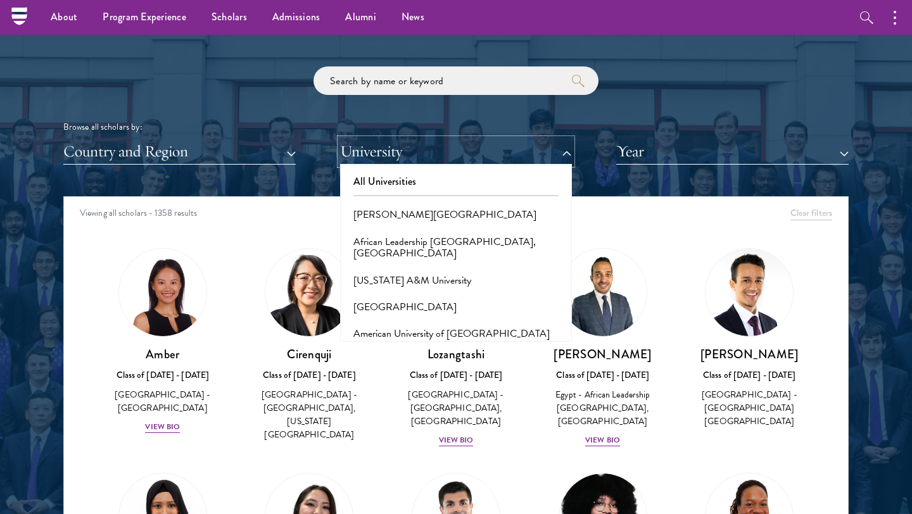
click at [544, 148] on button "University" at bounding box center [456, 152] width 232 height 26
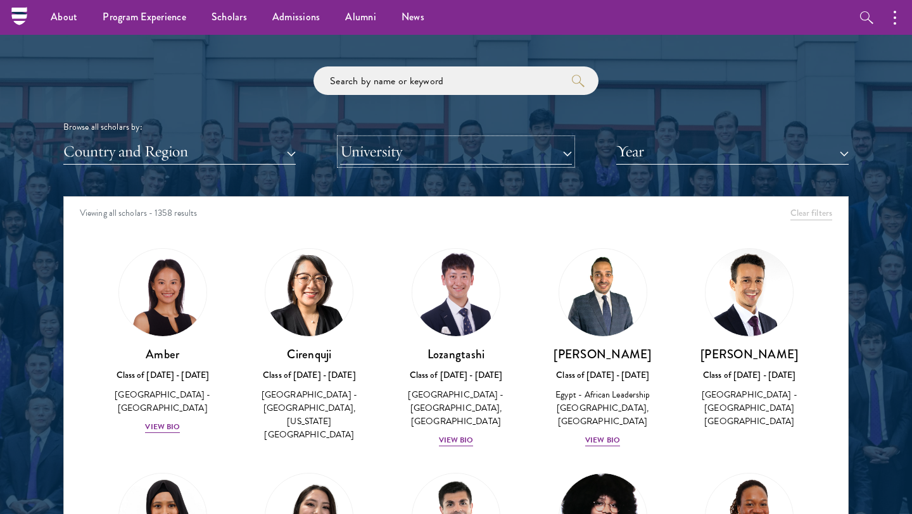
click at [544, 148] on button "University" at bounding box center [456, 152] width 232 height 26
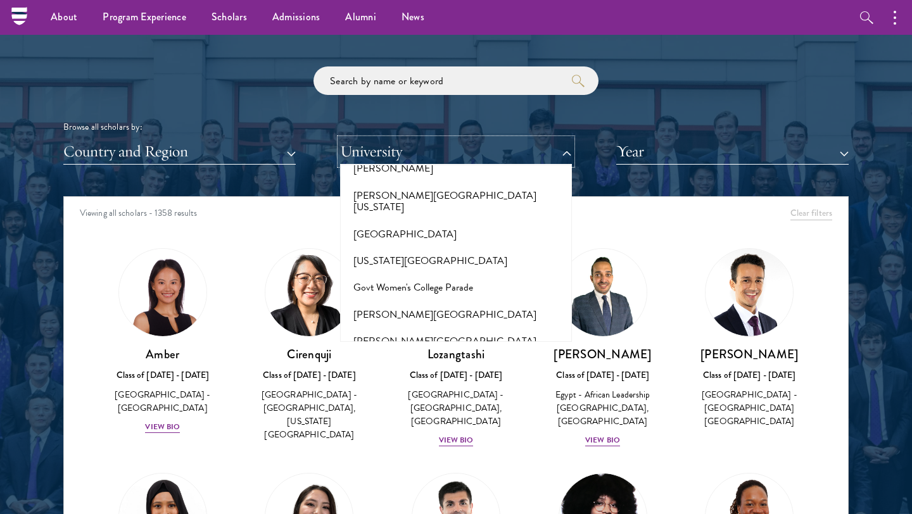
scroll to position [3085, 0]
